Goal: Navigation & Orientation: Find specific page/section

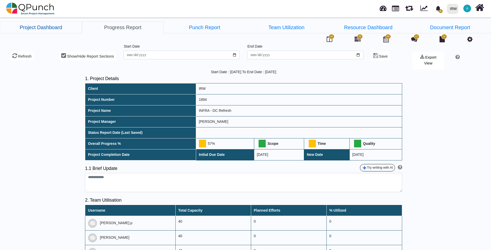
click at [48, 28] on link "Project Dashboard" at bounding box center [41, 27] width 82 height 12
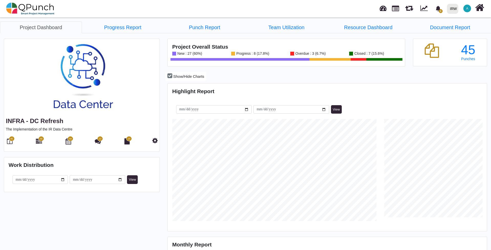
scroll to position [141, 317]
click at [86, 88] on img at bounding box center [81, 77] width 155 height 77
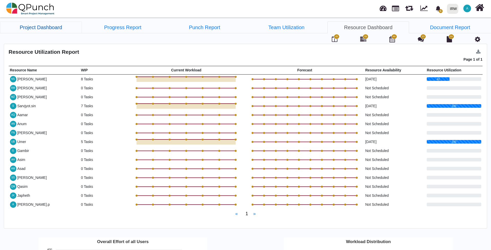
click at [51, 26] on link "Project Dashboard" at bounding box center [41, 27] width 82 height 12
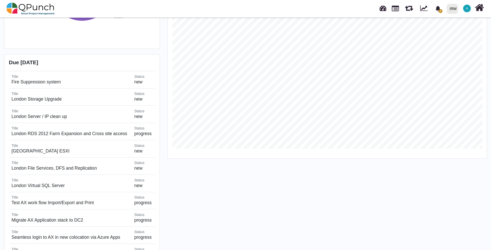
scroll to position [256, 0]
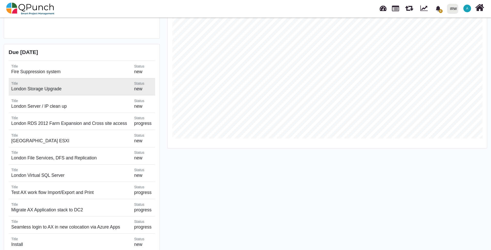
click at [48, 91] on h5 "London Storage Upgrade" at bounding box center [69, 88] width 117 height 5
click at [23, 90] on h5 "London Storage Upgrade" at bounding box center [69, 88] width 117 height 5
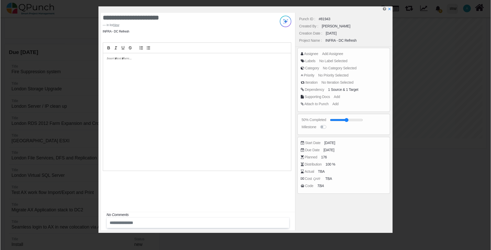
scroll to position [0, 0]
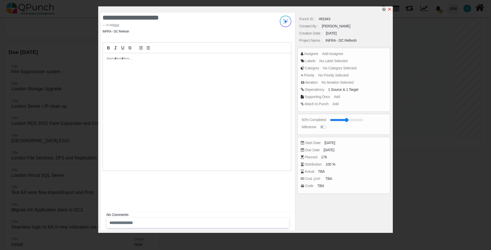
click at [388, 10] on icon "x" at bounding box center [389, 9] width 4 height 4
click at [390, 9] on icon "x" at bounding box center [389, 9] width 3 height 3
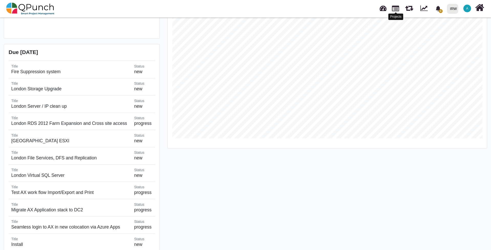
click at [397, 9] on link at bounding box center [395, 8] width 7 height 9
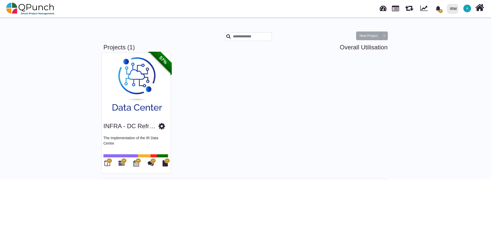
click at [131, 98] on img at bounding box center [136, 85] width 69 height 64
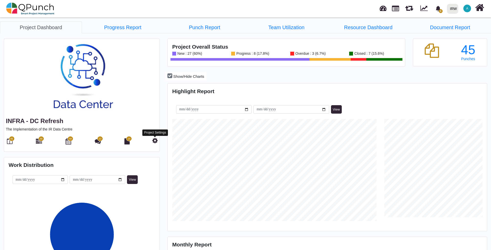
click at [156, 139] on icon at bounding box center [154, 140] width 5 height 6
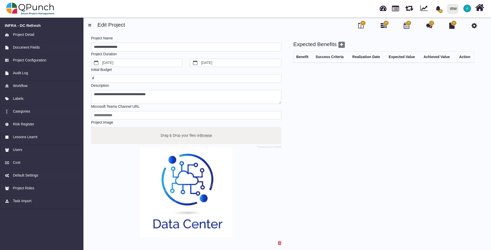
click at [384, 24] on span "56" at bounding box center [386, 22] width 6 height 5
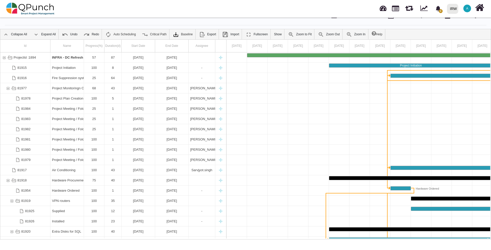
scroll to position [16, 0]
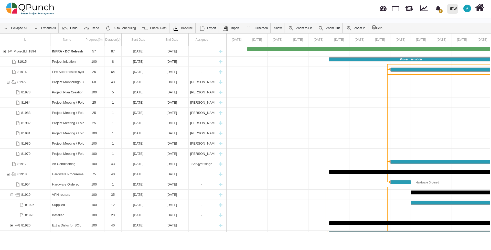
drag, startPoint x: 111, startPoint y: 234, endPoint x: 190, endPoint y: 235, distance: 79.3
click at [190, 235] on body "0 Notification Clear IRW IRW 0 Test A Subscription Settings Dynamic Report Leav…" at bounding box center [245, 125] width 491 height 250
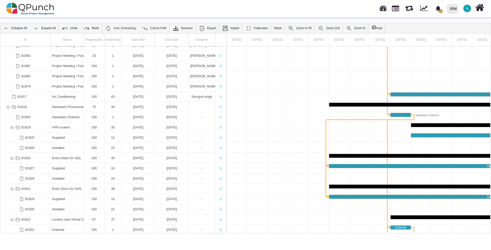
scroll to position [71, 0]
